Goal: Navigation & Orientation: Find specific page/section

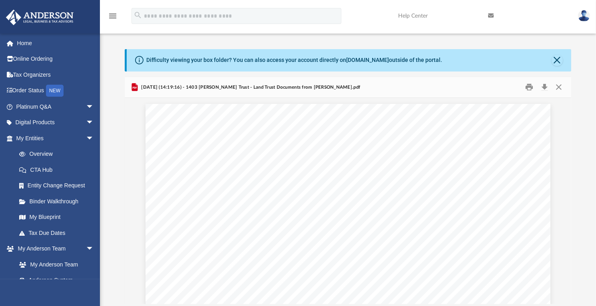
scroll to position [353, 0]
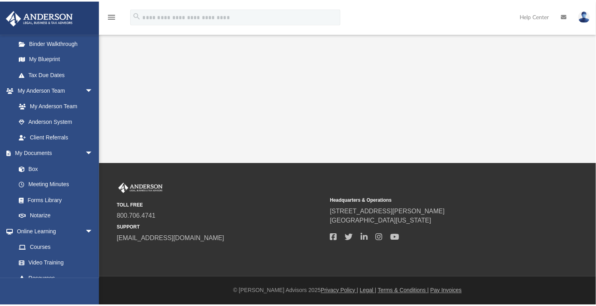
scroll to position [160, 0]
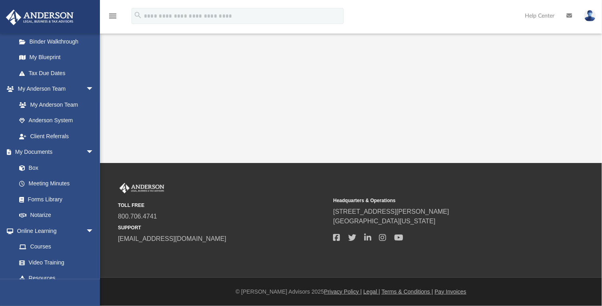
click at [35, 164] on link "Box" at bounding box center [54, 168] width 87 height 16
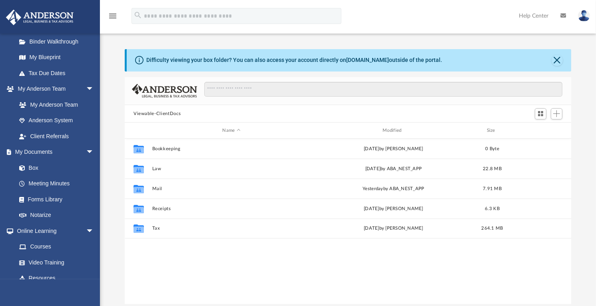
scroll to position [176, 441]
click at [153, 189] on button "Mail" at bounding box center [231, 188] width 159 height 5
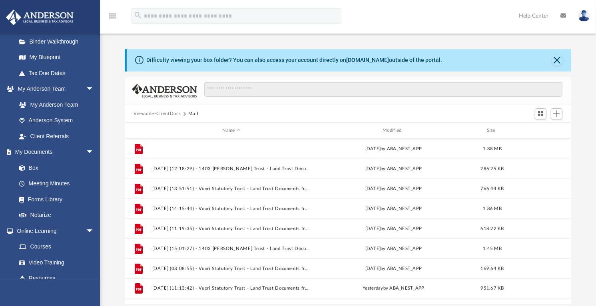
click at [306, 151] on button "[DATE] (14:19:16) - 1403 [PERSON_NAME] Trust - Land Trust Documents from [PERSO…" at bounding box center [231, 148] width 159 height 5
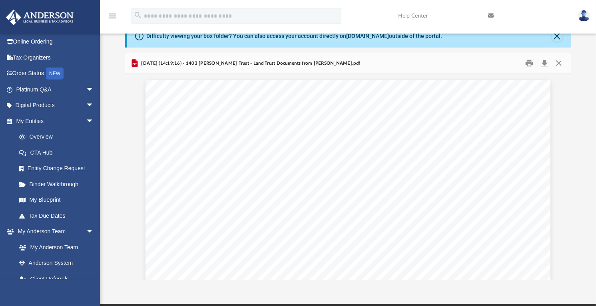
scroll to position [0, 0]
